Goal: Navigation & Orientation: Find specific page/section

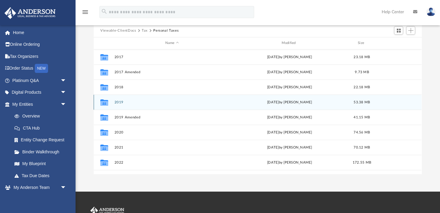
scroll to position [137, 328]
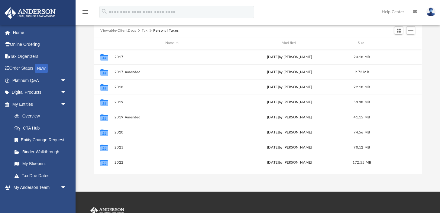
click at [145, 32] on button "Tax" at bounding box center [145, 30] width 6 height 5
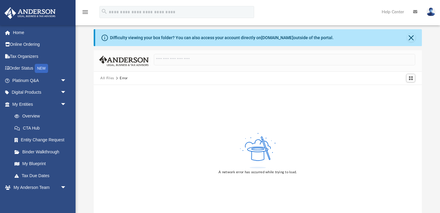
scroll to position [9, 0]
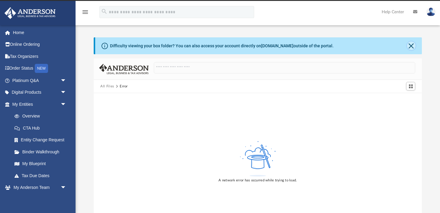
click at [411, 44] on button "Close" at bounding box center [411, 46] width 8 height 8
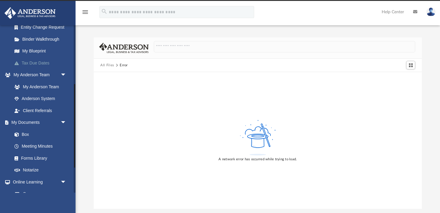
scroll to position [119, 0]
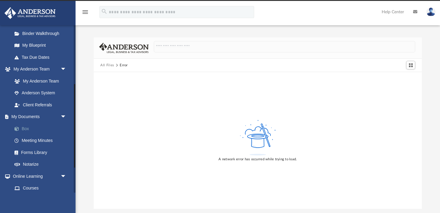
click at [29, 130] on link "Box" at bounding box center [41, 129] width 67 height 12
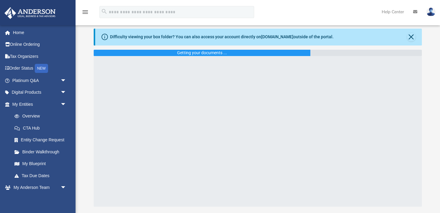
scroll to position [20, 0]
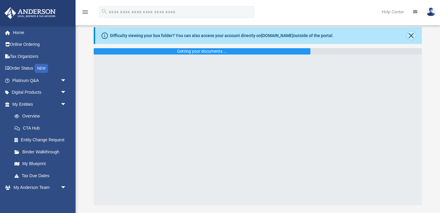
click at [411, 38] on button "Close" at bounding box center [411, 35] width 8 height 8
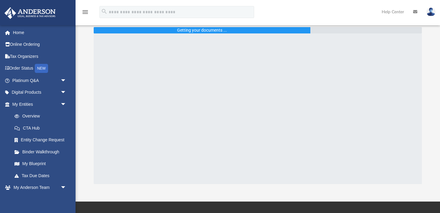
click at [433, 14] on img at bounding box center [430, 12] width 9 height 9
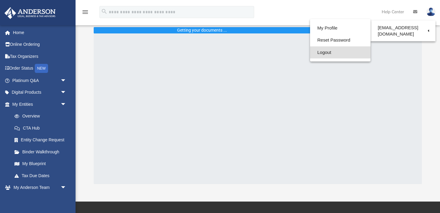
click at [332, 53] on link "Logout" at bounding box center [340, 52] width 60 height 12
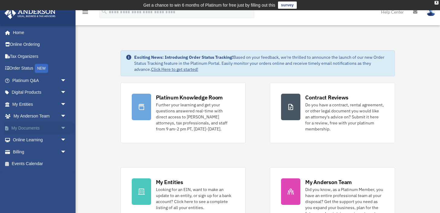
click at [63, 127] on span "arrow_drop_down" at bounding box center [66, 128] width 12 height 12
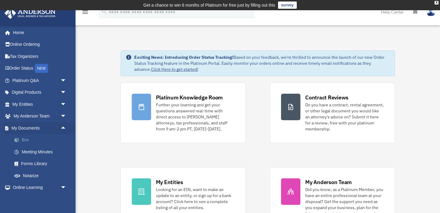
click at [43, 142] on link "Box" at bounding box center [41, 140] width 67 height 12
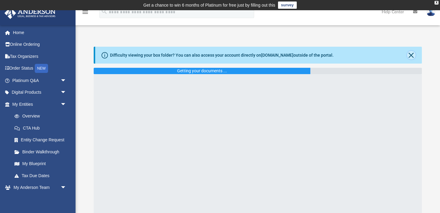
click at [413, 58] on button "Close" at bounding box center [411, 55] width 8 height 8
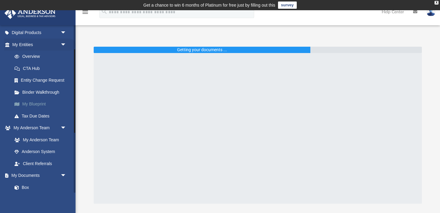
scroll to position [75, 0]
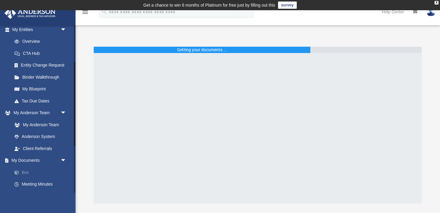
click at [32, 170] on link "Box" at bounding box center [41, 173] width 67 height 12
click at [30, 42] on link "Overview" at bounding box center [41, 42] width 67 height 12
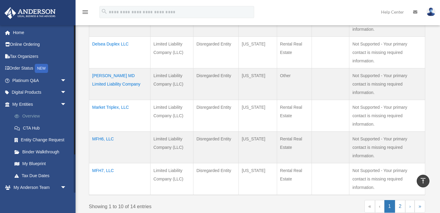
scroll to position [50, 0]
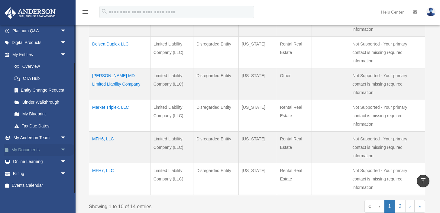
click at [64, 152] on span "arrow_drop_down" at bounding box center [66, 150] width 12 height 12
click at [41, 162] on link "Box" at bounding box center [41, 162] width 67 height 12
